Goal: Task Accomplishment & Management: Manage account settings

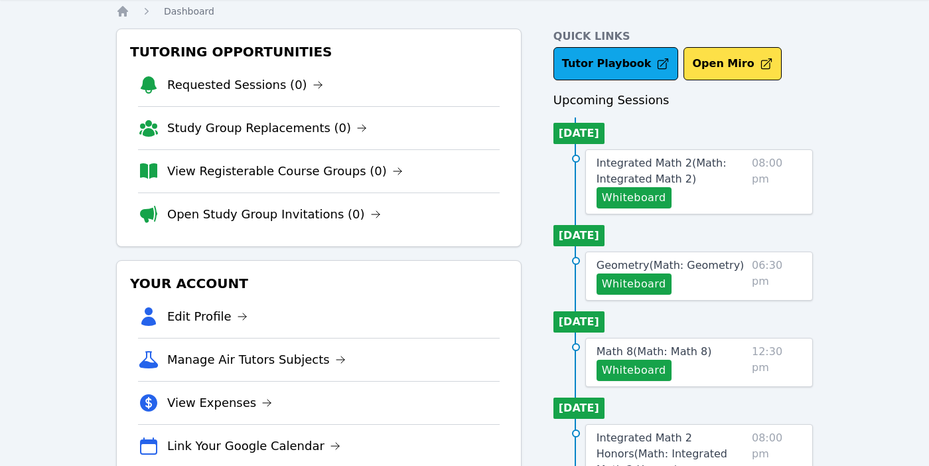
scroll to position [41, 0]
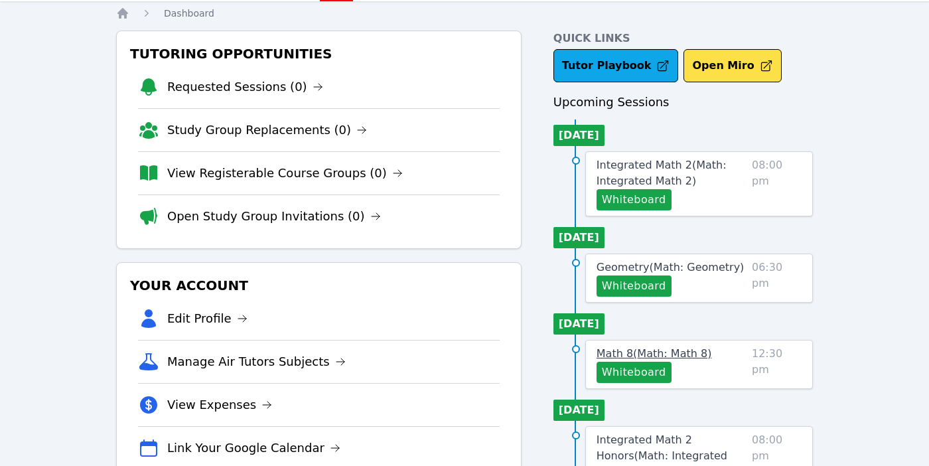
click at [661, 358] on span "Math 8 ( Math: Math 8 )" at bounding box center [653, 353] width 115 height 13
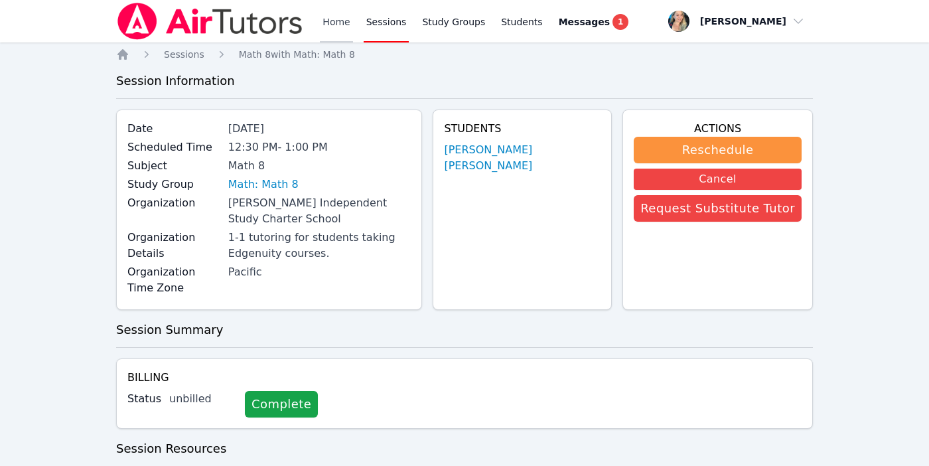
click at [330, 16] on link "Home" at bounding box center [336, 21] width 33 height 42
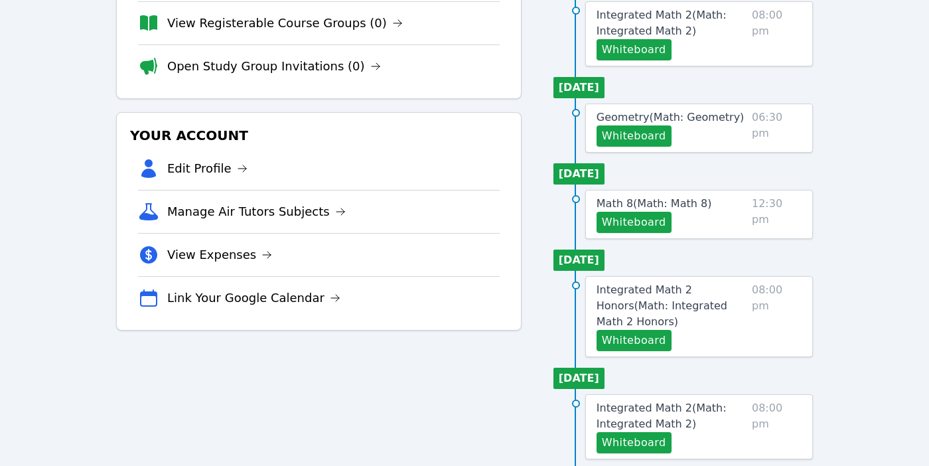
scroll to position [192, 0]
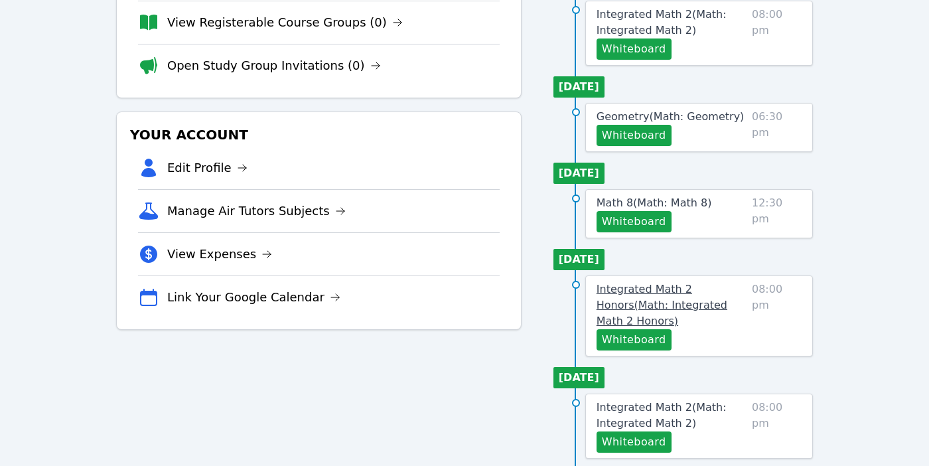
click at [679, 293] on span "Integrated Math 2 Honors ( Math: Integrated Math 2 Honors )" at bounding box center [661, 305] width 131 height 44
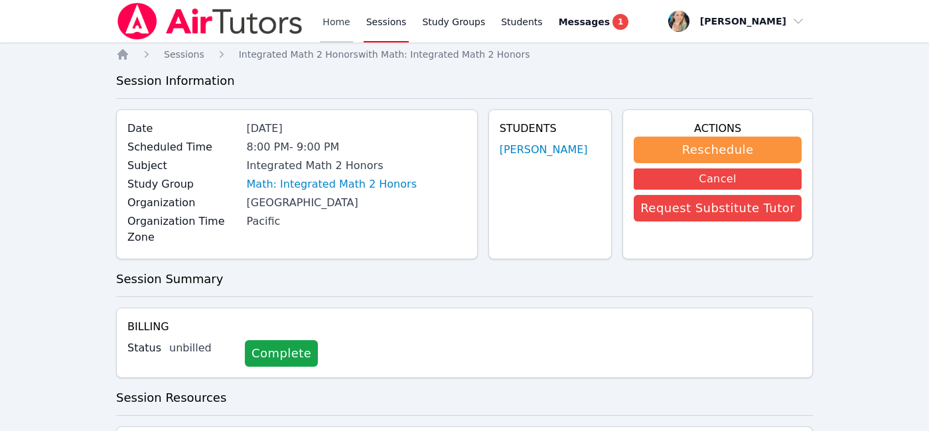
click at [334, 18] on link "Home" at bounding box center [336, 21] width 33 height 42
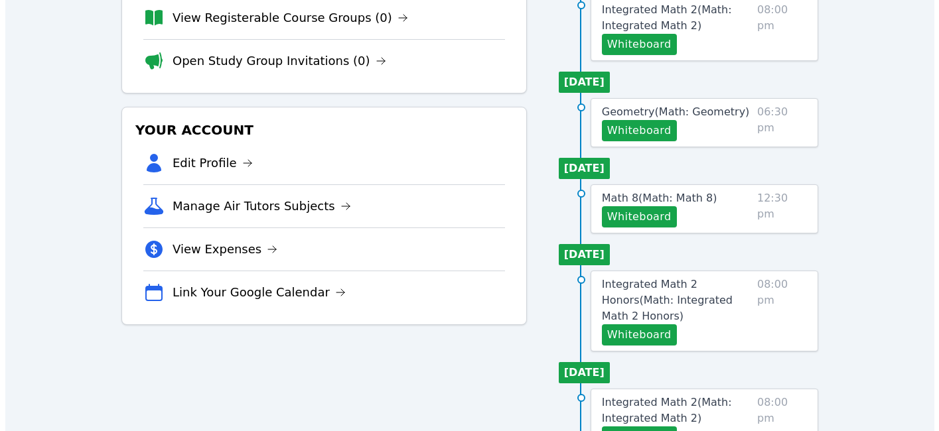
scroll to position [195, 0]
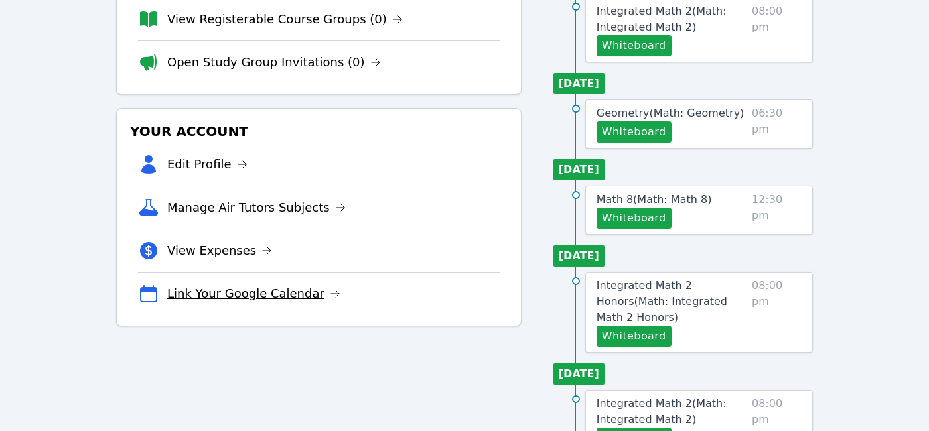
click at [294, 290] on link "Link Your Google Calendar" at bounding box center [253, 294] width 173 height 19
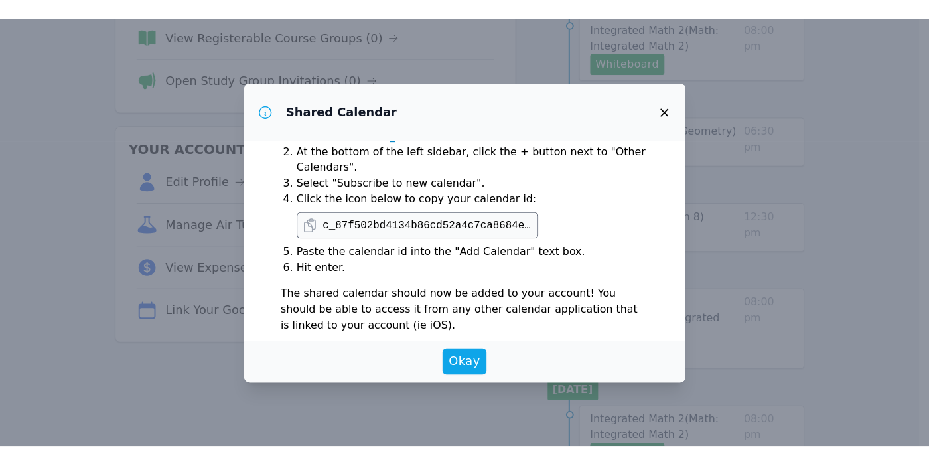
scroll to position [70, 0]
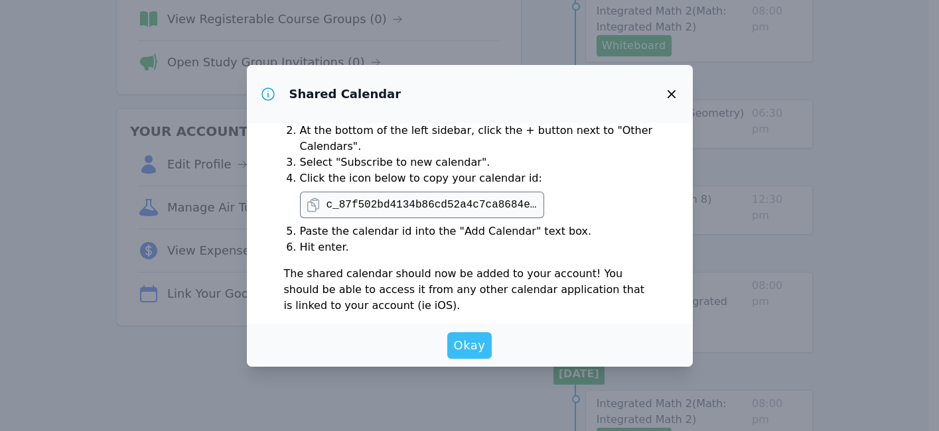
click at [462, 347] on span "Okay" at bounding box center [470, 345] width 32 height 19
